Goal: Information Seeking & Learning: Get advice/opinions

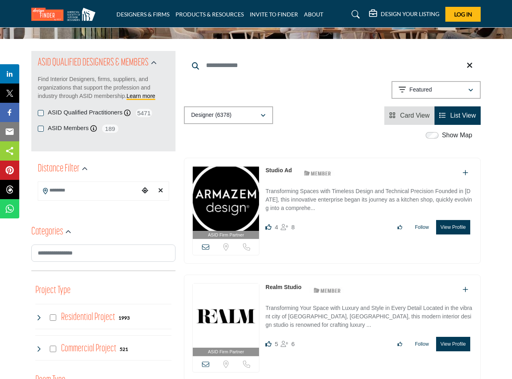
scroll to position [67, 0]
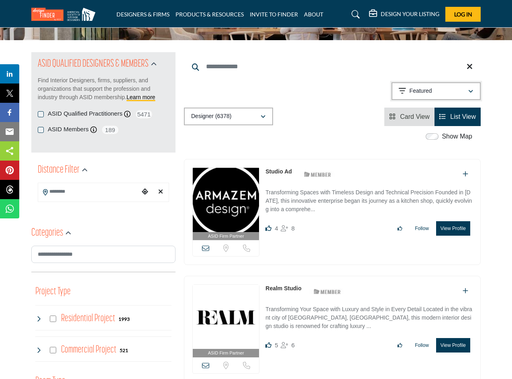
click at [470, 91] on icon "button" at bounding box center [470, 92] width 5 height 6
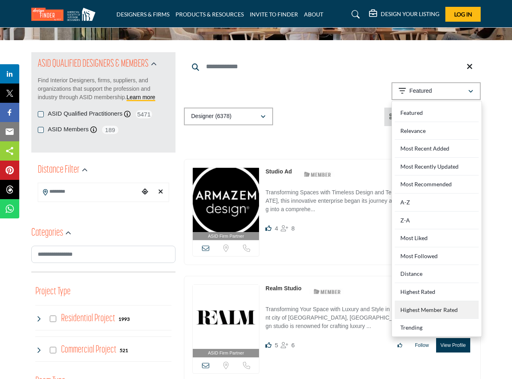
click at [422, 307] on Rated "Highest Member Rated" at bounding box center [436, 310] width 84 height 18
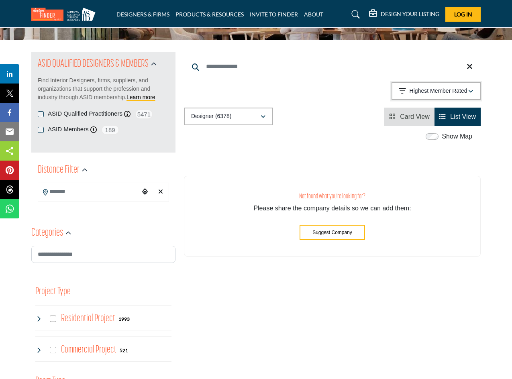
click at [472, 92] on icon "button" at bounding box center [470, 92] width 5 height 6
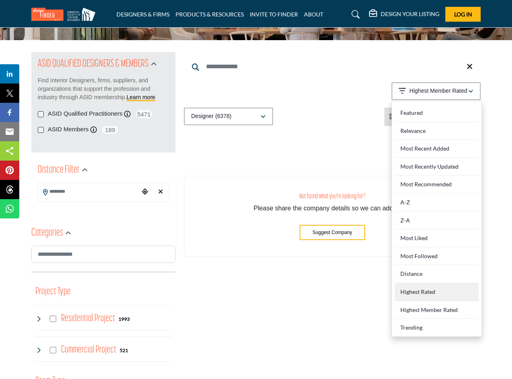
click at [425, 288] on Rated "Highest Rated" at bounding box center [436, 292] width 84 height 18
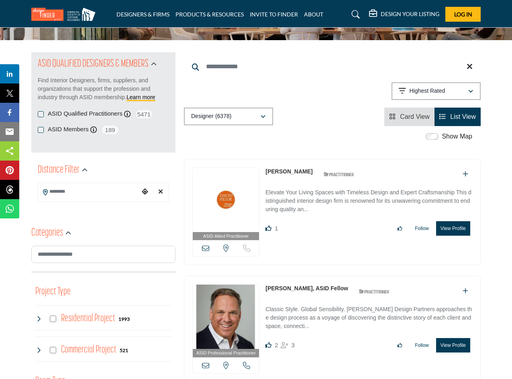
drag, startPoint x: 265, startPoint y: 286, endPoint x: 358, endPoint y: 287, distance: 93.5
click at [358, 287] on div "ASID Professional Practitioner ASID Professional Practitioners have successfull…" at bounding box center [332, 329] width 297 height 106
drag, startPoint x: 315, startPoint y: 166, endPoint x: 264, endPoint y: 167, distance: 51.4
click at [264, 167] on div "ASID Allied Practitioner ASID Allied Practitioners have successfully completed …" at bounding box center [332, 212] width 297 height 106
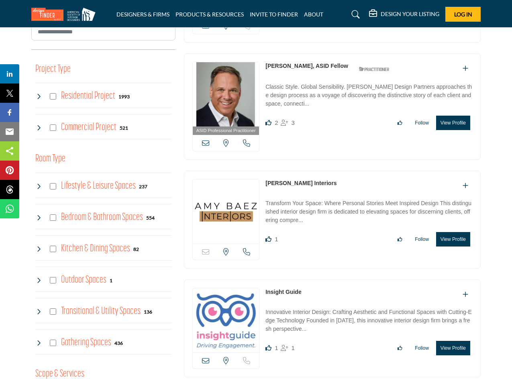
scroll to position [334, 0]
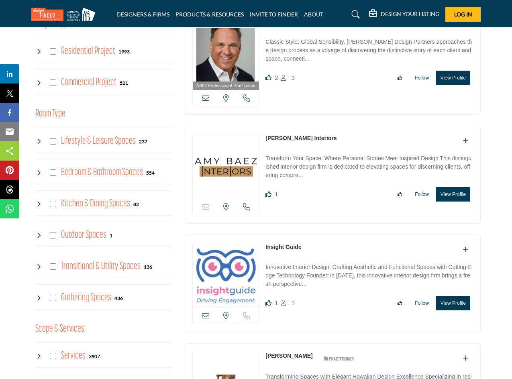
drag, startPoint x: 264, startPoint y: 136, endPoint x: 330, endPoint y: 138, distance: 65.8
click at [330, 138] on div "Email is currently unavailable for this contact. [US_STATE], [GEOGRAPHIC_DATA] …" at bounding box center [332, 175] width 297 height 98
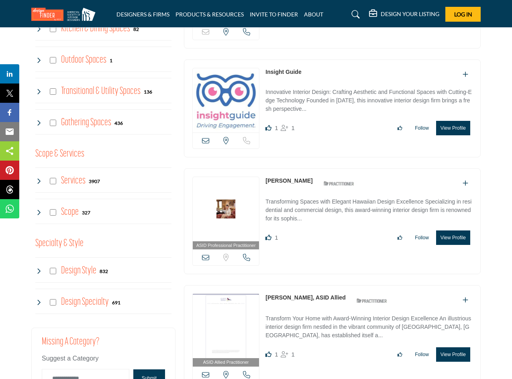
scroll to position [602, 0]
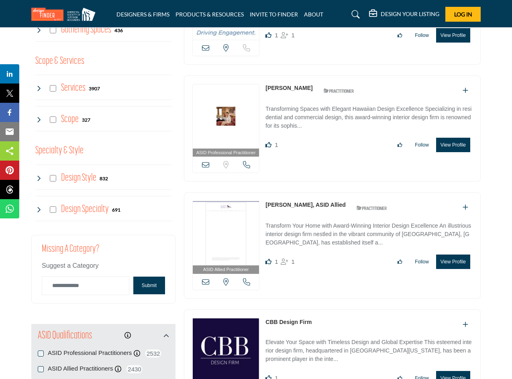
drag, startPoint x: 361, startPoint y: 197, endPoint x: 265, endPoint y: 201, distance: 96.0
click at [265, 201] on div "ASID Allied Practitioner ASID Allied Practitioners have successfully completed …" at bounding box center [332, 245] width 297 height 106
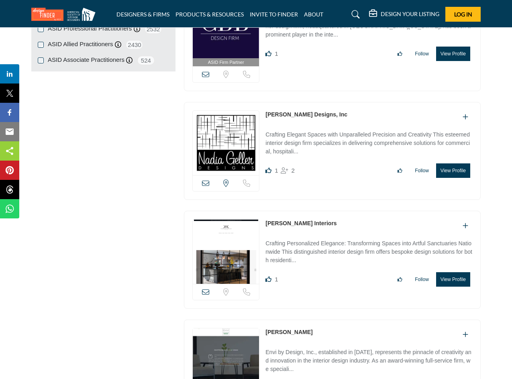
scroll to position [936, 0]
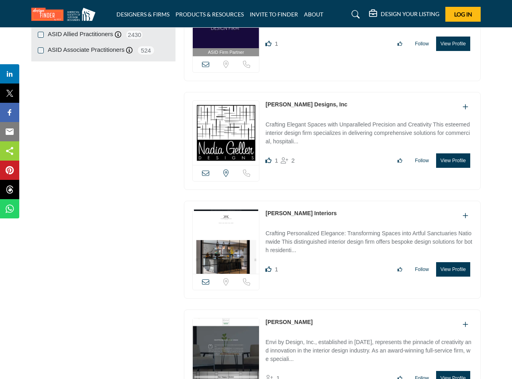
drag, startPoint x: 261, startPoint y: 93, endPoint x: 270, endPoint y: 102, distance: 13.1
click at [272, 102] on div "[US_STATE], [GEOGRAPHIC_DATA] Like 1 2" at bounding box center [332, 141] width 297 height 98
drag, startPoint x: 350, startPoint y: 100, endPoint x: 266, endPoint y: 103, distance: 83.9
click at [266, 103] on div "[PERSON_NAME] Designs, Inc" at bounding box center [368, 106] width 207 height 13
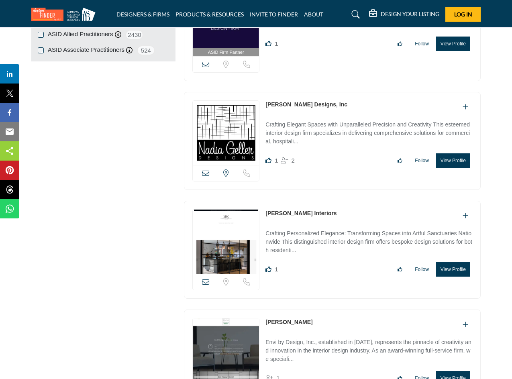
drag, startPoint x: 365, startPoint y: 209, endPoint x: 266, endPoint y: 209, distance: 99.1
click at [266, 209] on div "[PERSON_NAME] Interiors" at bounding box center [368, 215] width 207 height 13
copy link "[PERSON_NAME] Interiors"
